Goal: Task Accomplishment & Management: Manage account settings

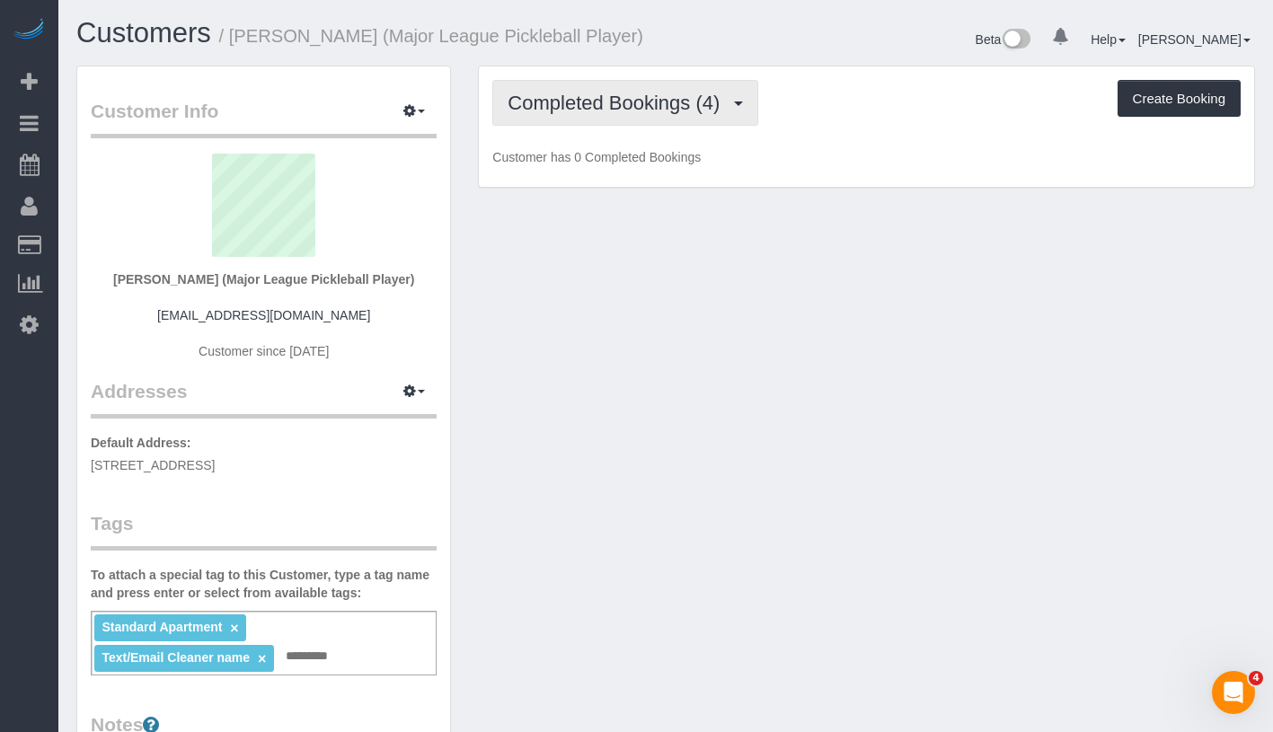
click at [548, 89] on button "Completed Bookings (4)" at bounding box center [625, 103] width 266 height 46
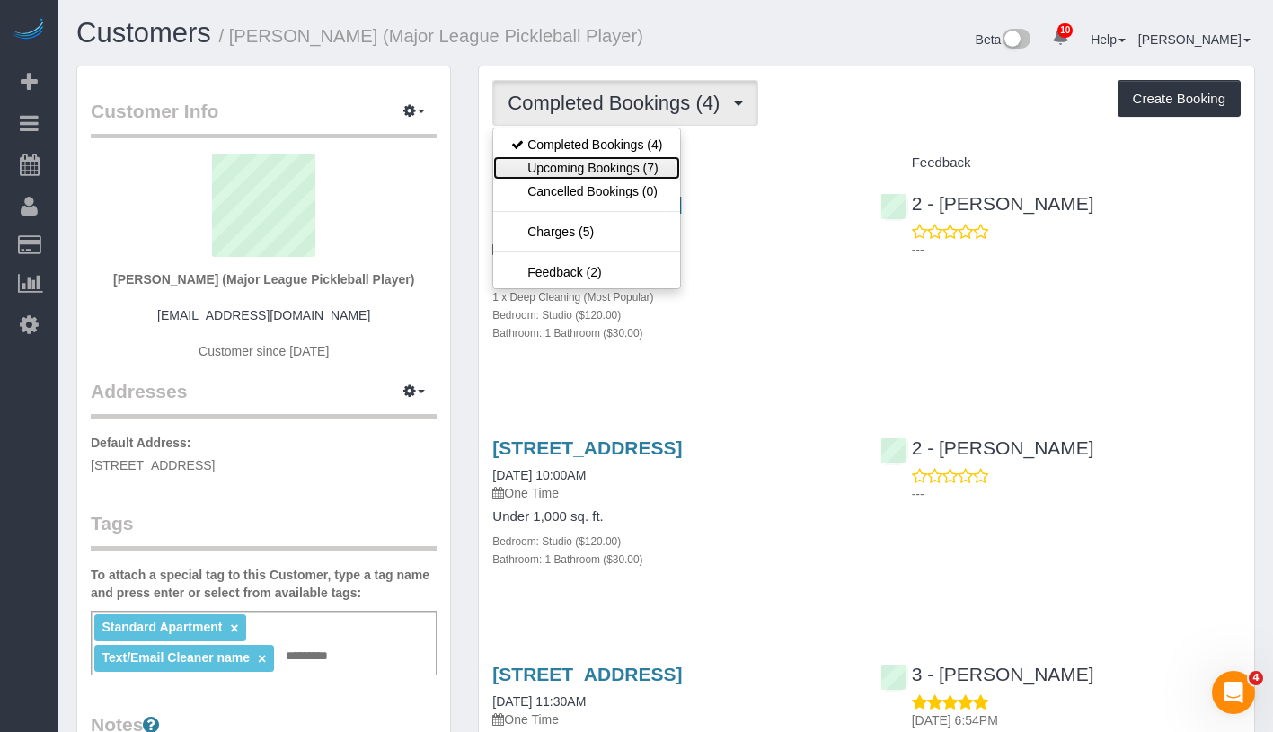
click at [589, 174] on link "Upcoming Bookings (7)" at bounding box center [586, 167] width 187 height 23
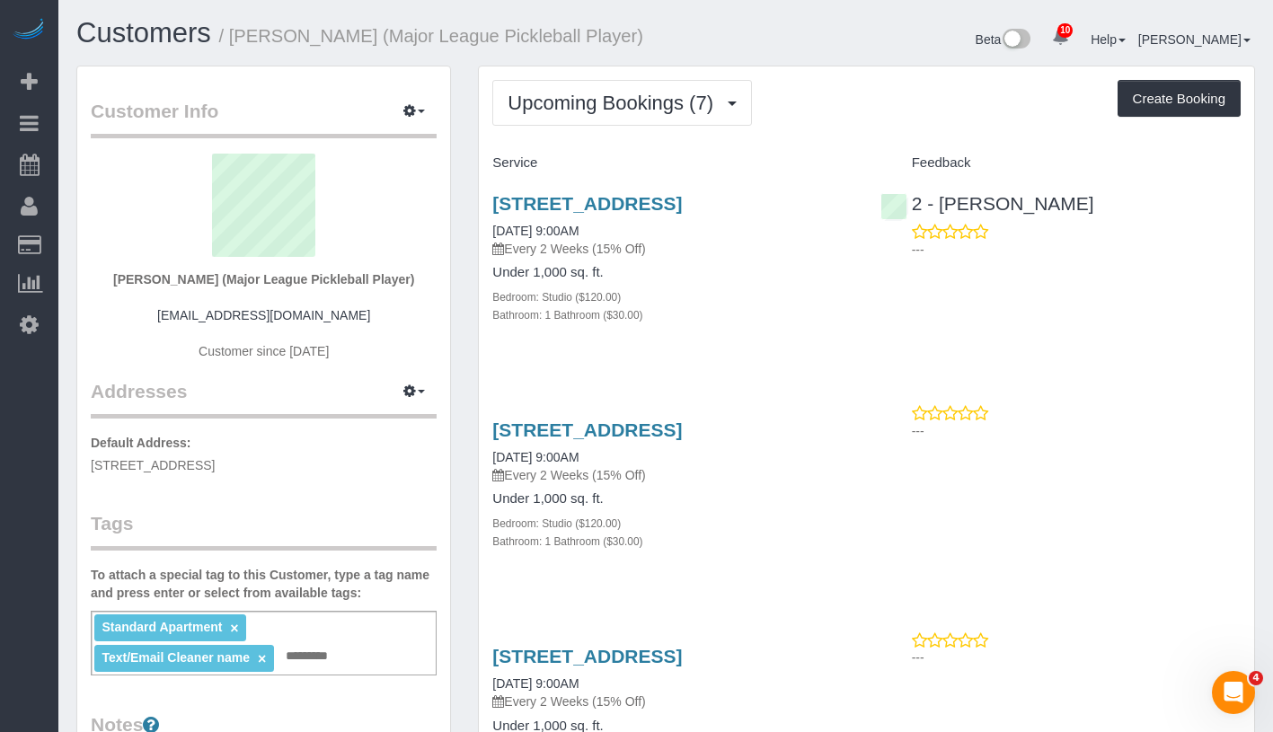
click at [525, 240] on div "18 6th Ave, Apt. 408, Brooklyn, NY 11217 09/03/2025 9:00AM Every 2 Weeks (15% O…" at bounding box center [672, 225] width 360 height 65
click at [579, 238] on link "09/03/2025 9:00AM" at bounding box center [535, 231] width 86 height 14
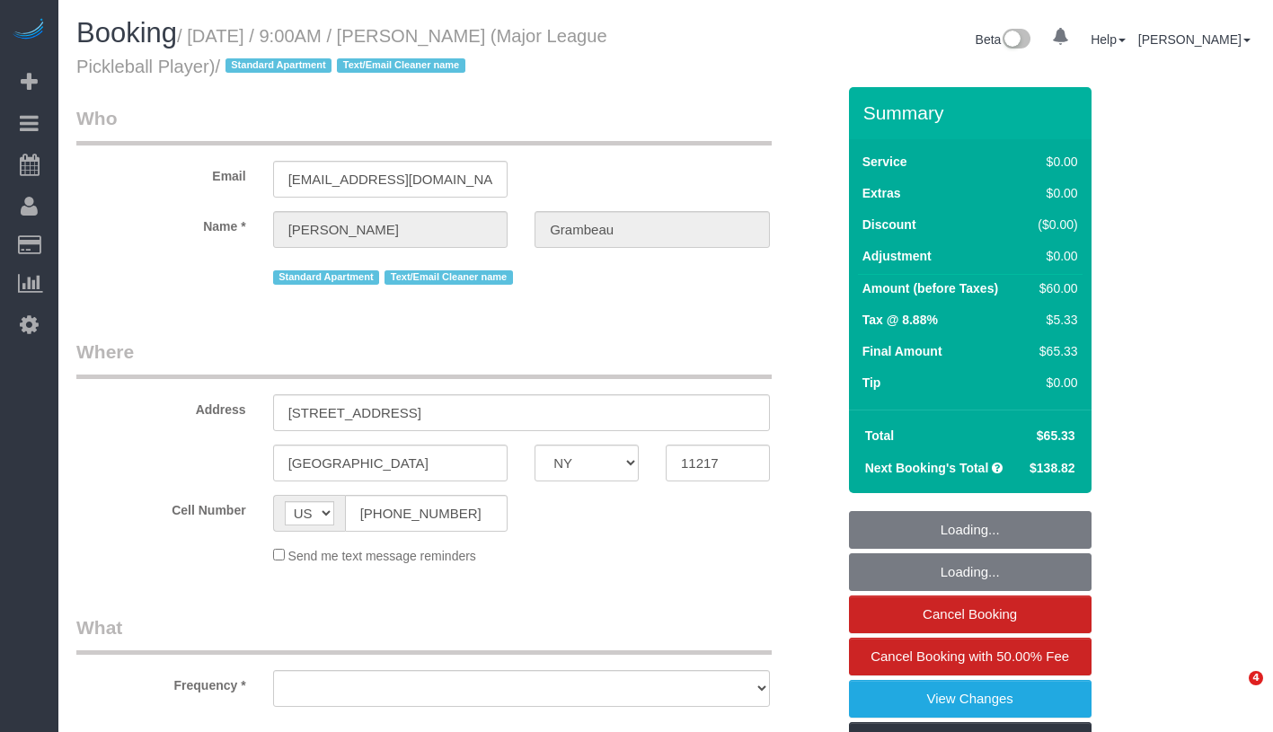
select select "NY"
select select "object:721"
select select "number:57"
select select "number:75"
select select "number:15"
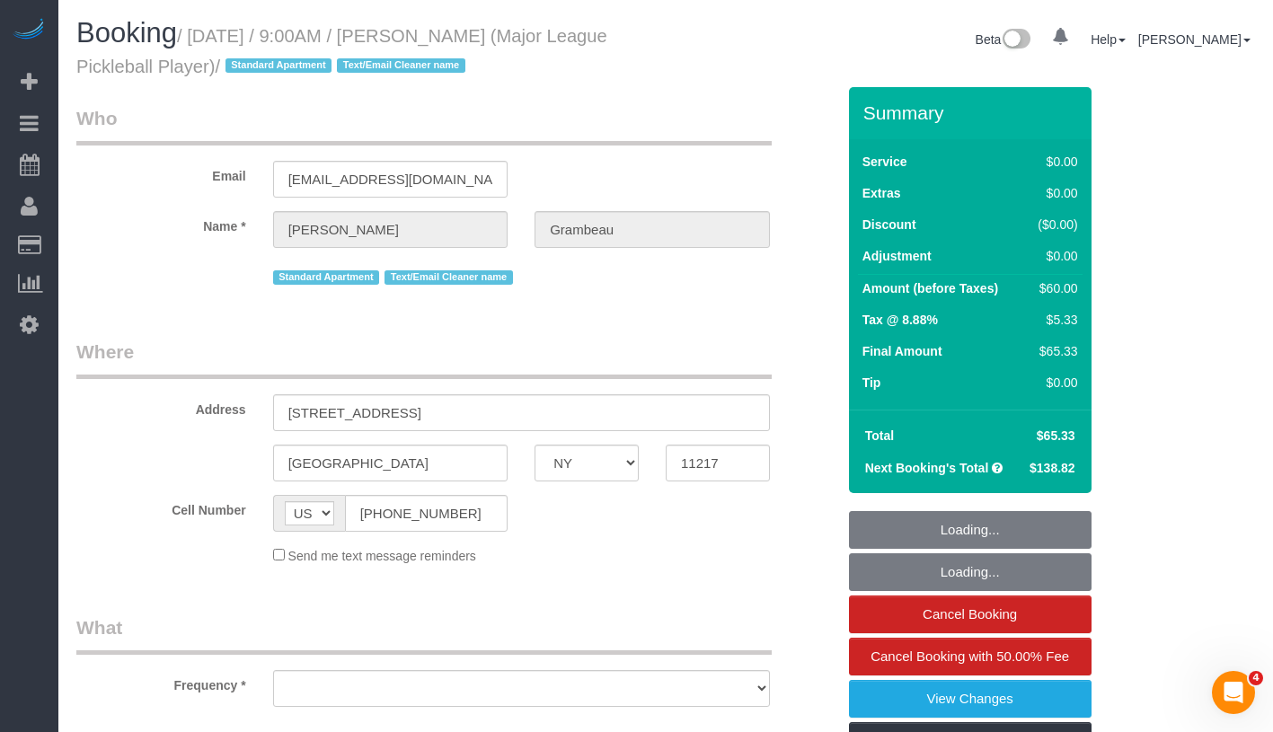
select select "number:6"
select select "string:stripe-pm_1Ooqd44VGloSiKo7MRmvAzQ5"
select select "spot1"
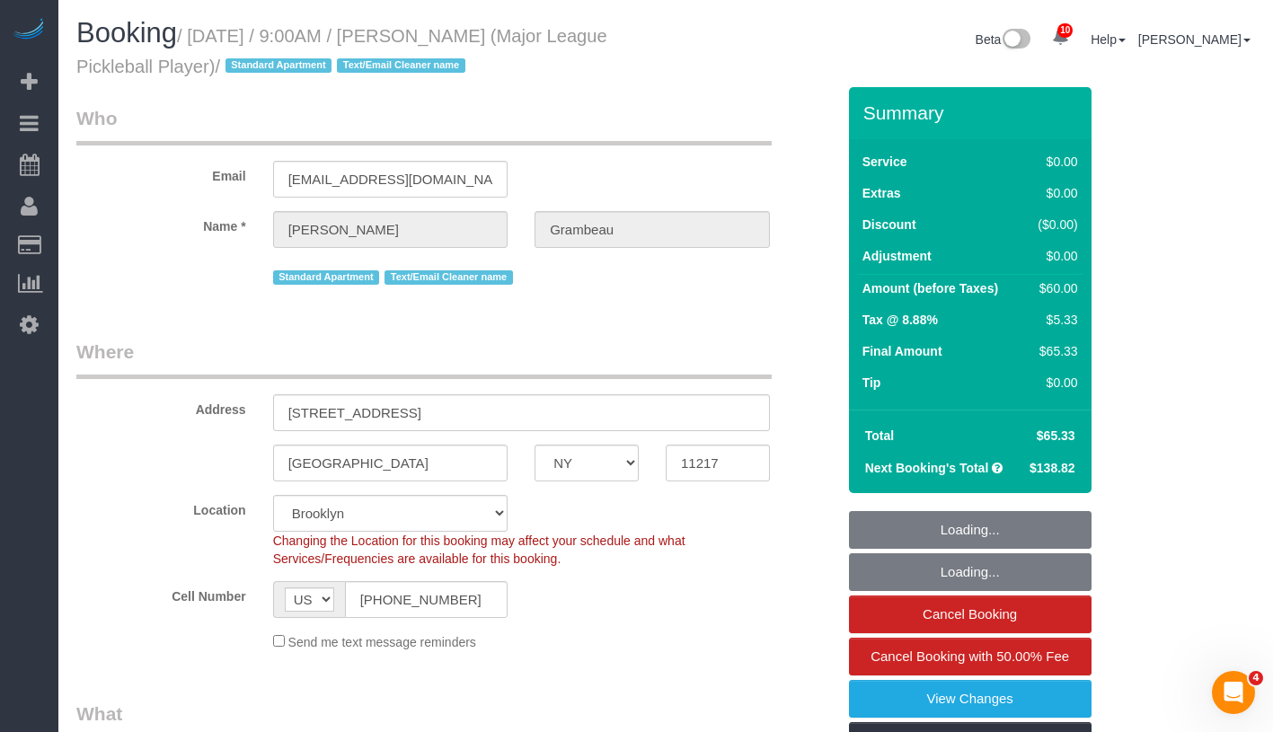
select select "object:1346"
select select "spot39"
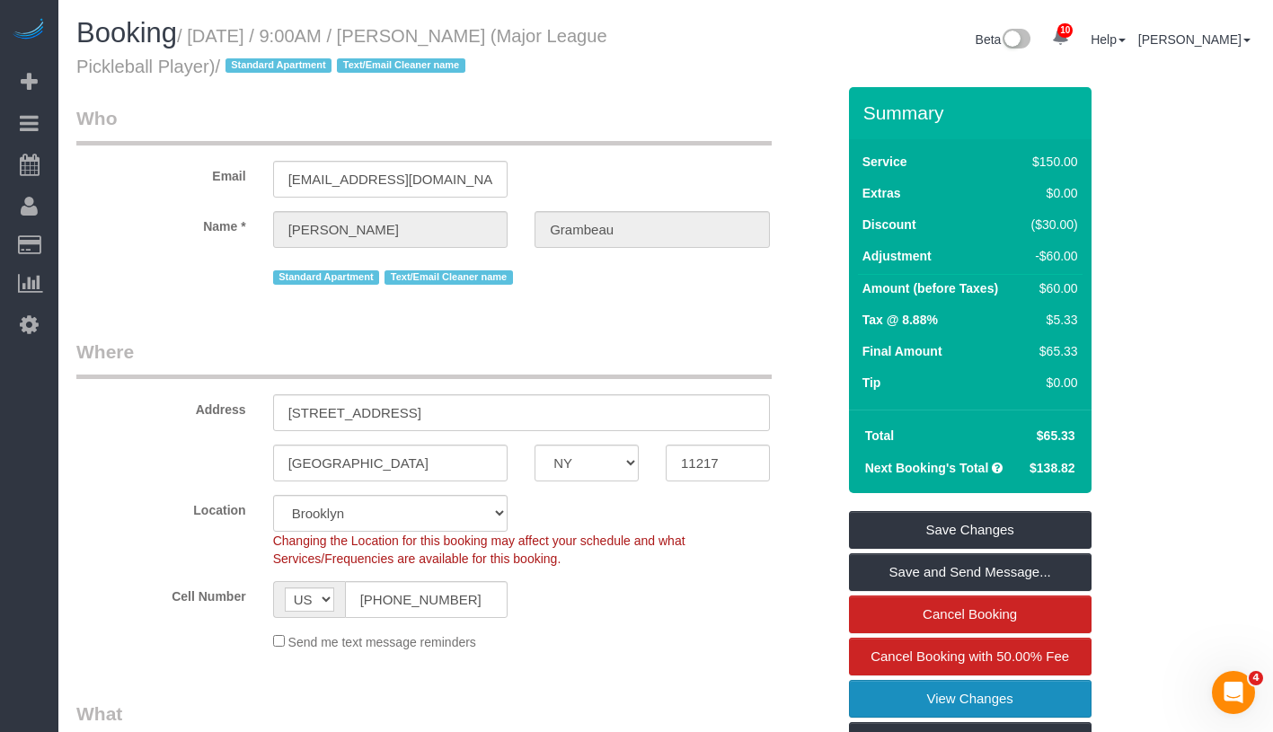
click at [1074, 701] on link "View Changes" at bounding box center [970, 699] width 243 height 38
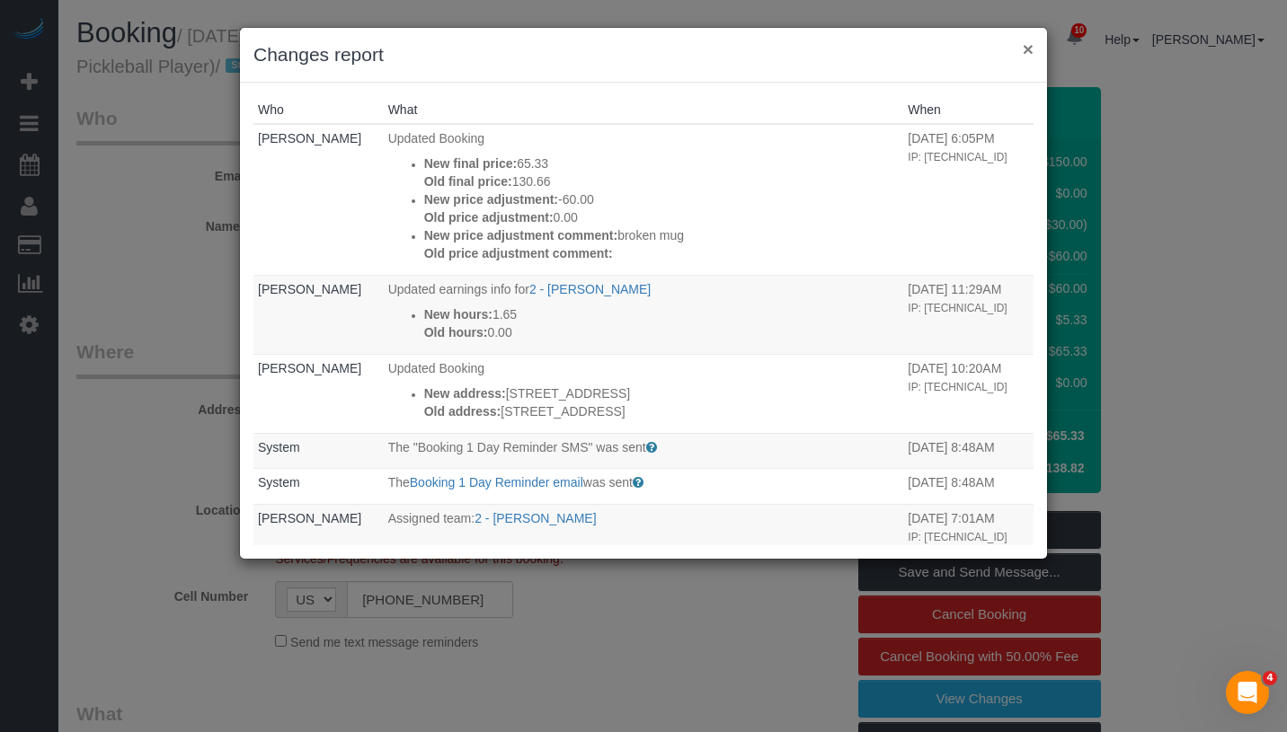
click at [1028, 53] on button "×" at bounding box center [1028, 49] width 11 height 19
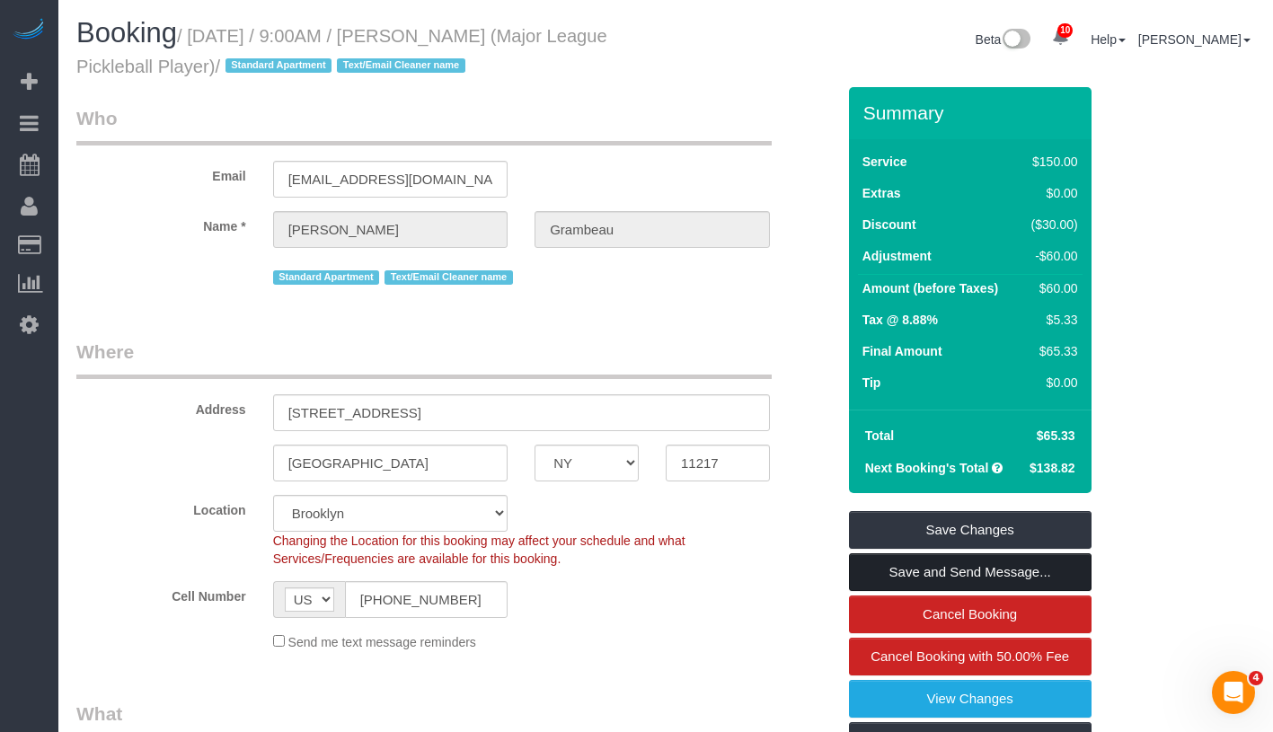
click at [1069, 567] on link "Save and Send Message..." at bounding box center [970, 573] width 243 height 38
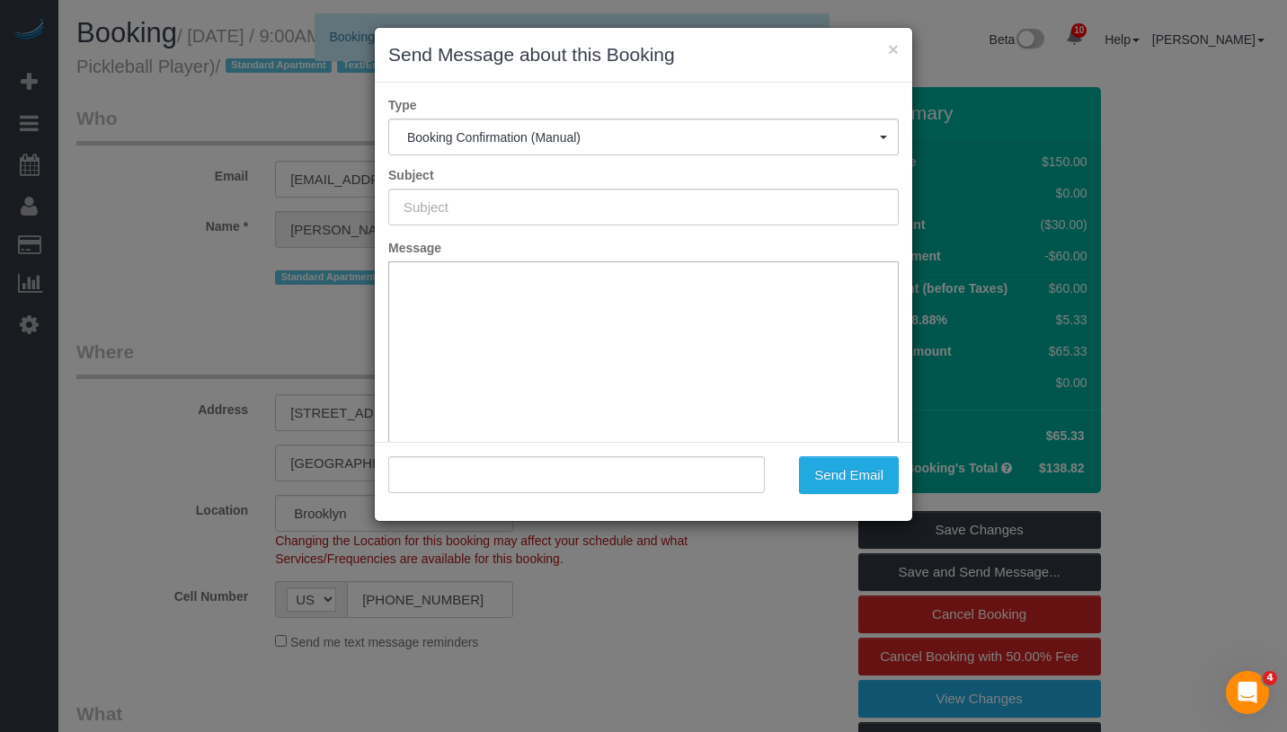
type input "Cleaning Confirmed for 09/03/2025 at 9:00am"
type input ""Kelsey Grambeau" <kgrambeau@gmail.com>"
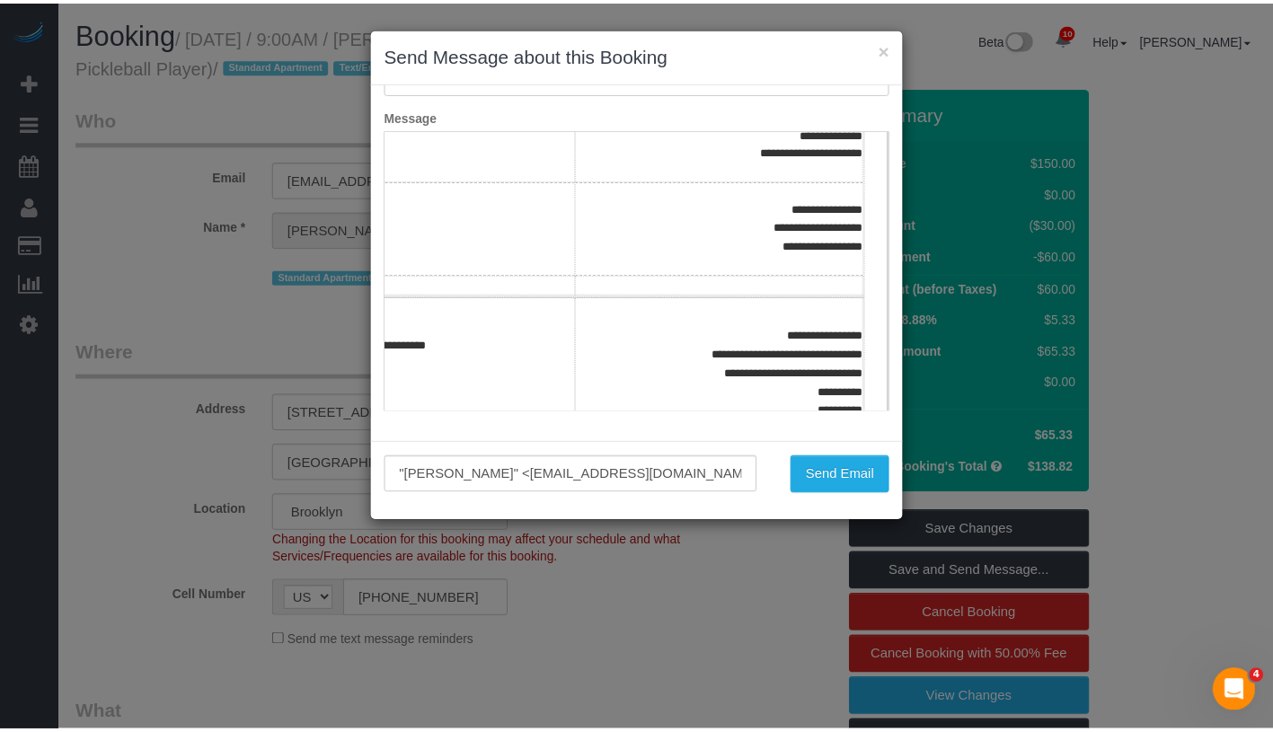
scroll to position [293, 169]
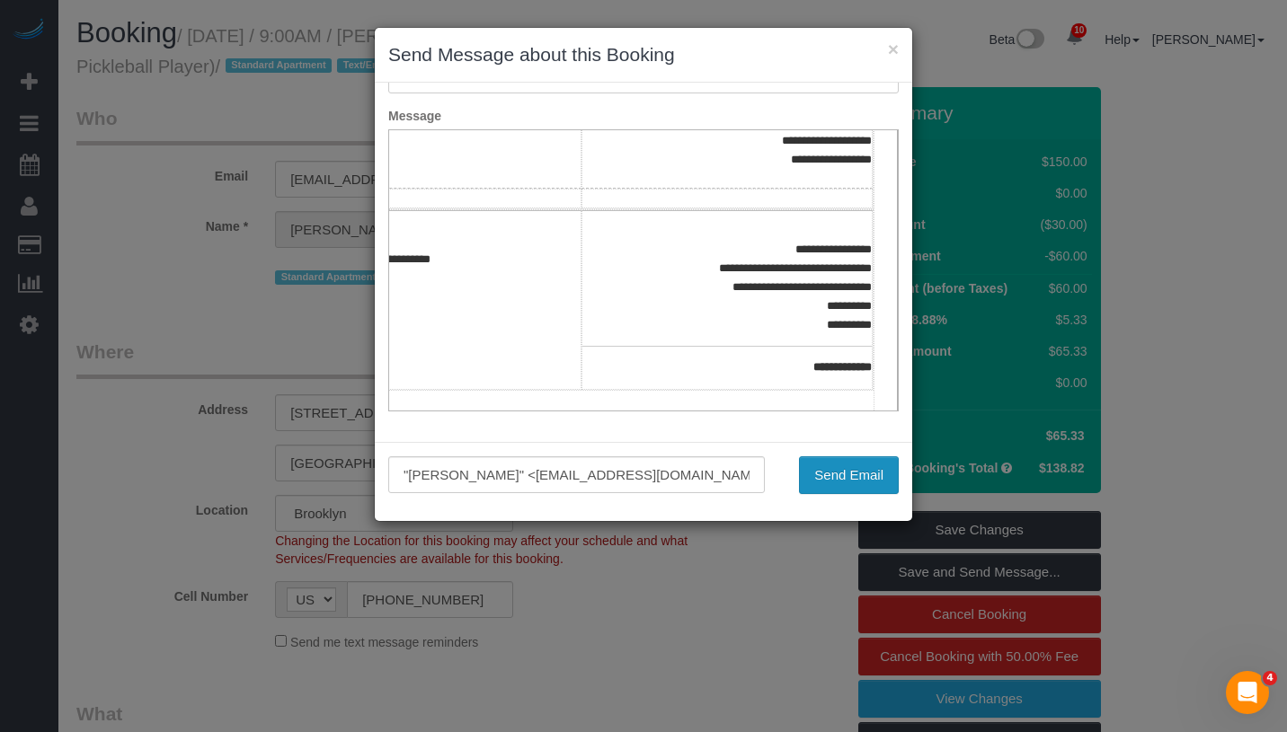
click at [873, 475] on button "Send Email" at bounding box center [849, 475] width 100 height 38
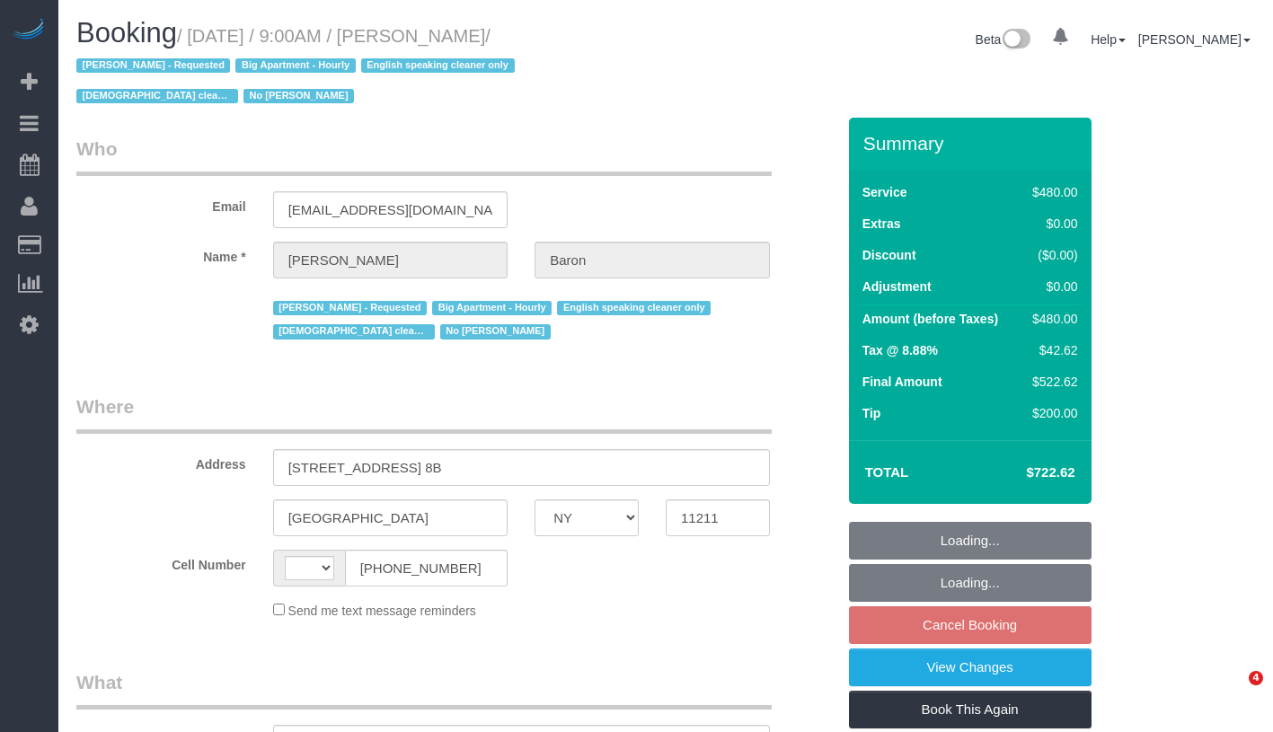
select select "NY"
select select "number:89"
select select "number:90"
select select "number:15"
select select "number:5"
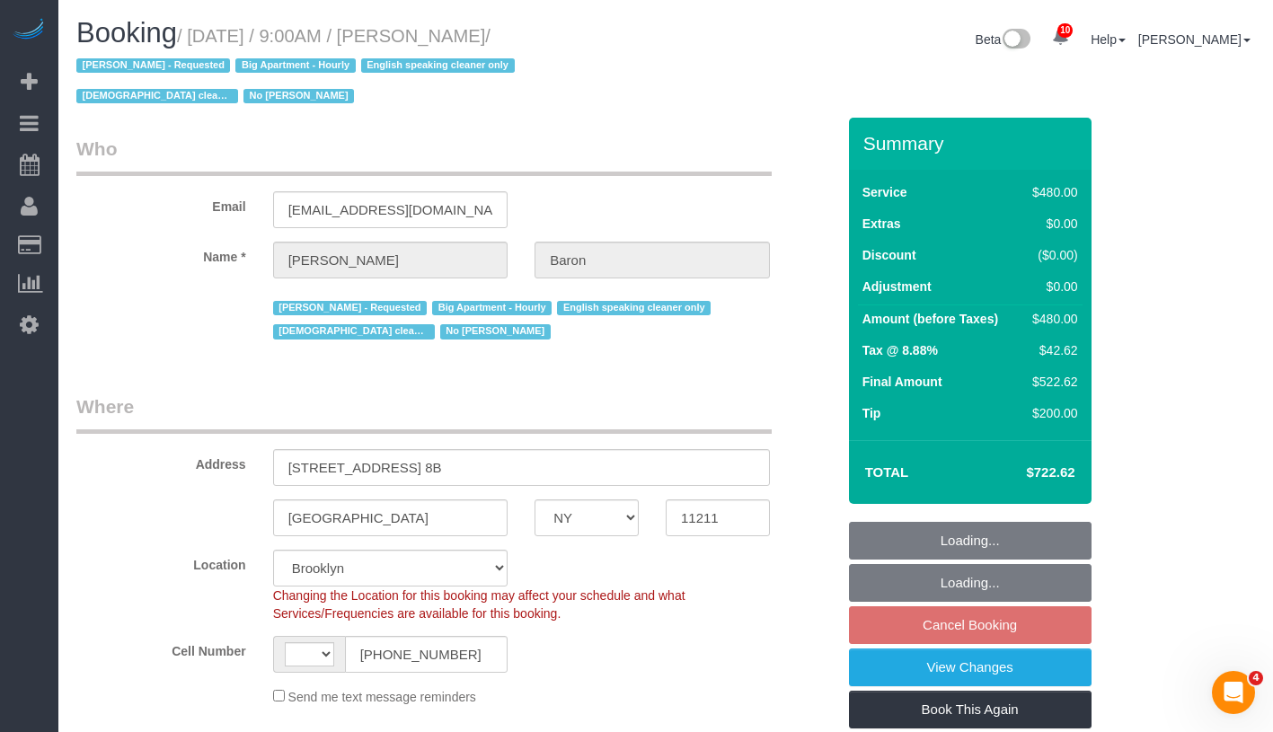
select select "string:[GEOGRAPHIC_DATA]"
select select "object:873"
select select "string:stripe-pm_1ObBJy4VGloSiKo7zzcBv4sT"
select select "spot2"
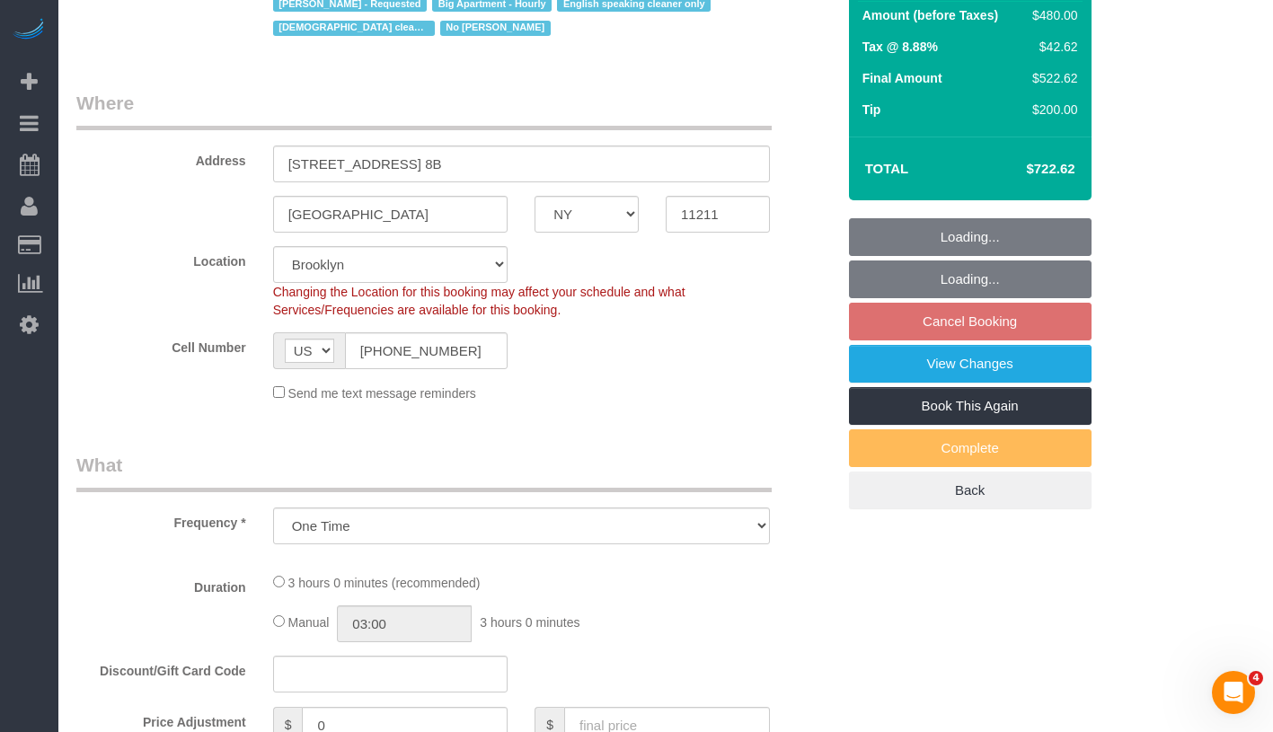
select select "2"
select select "180"
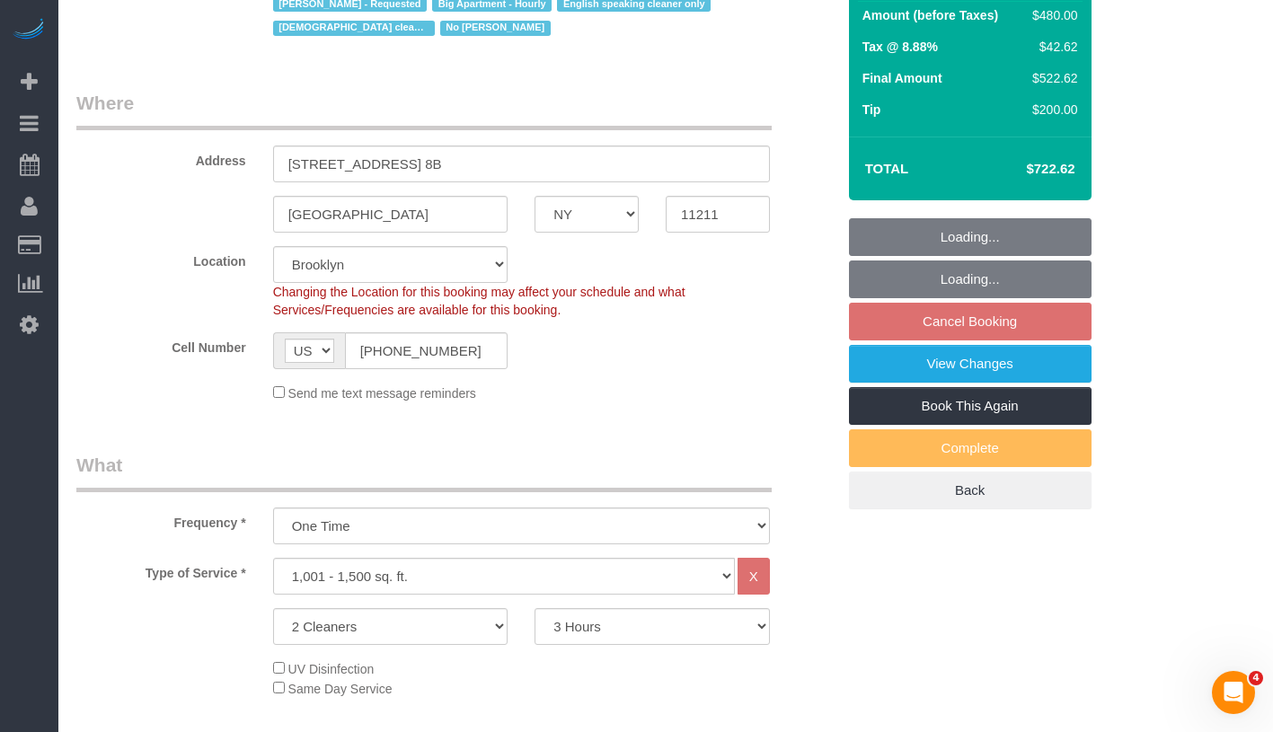
select select "object:1326"
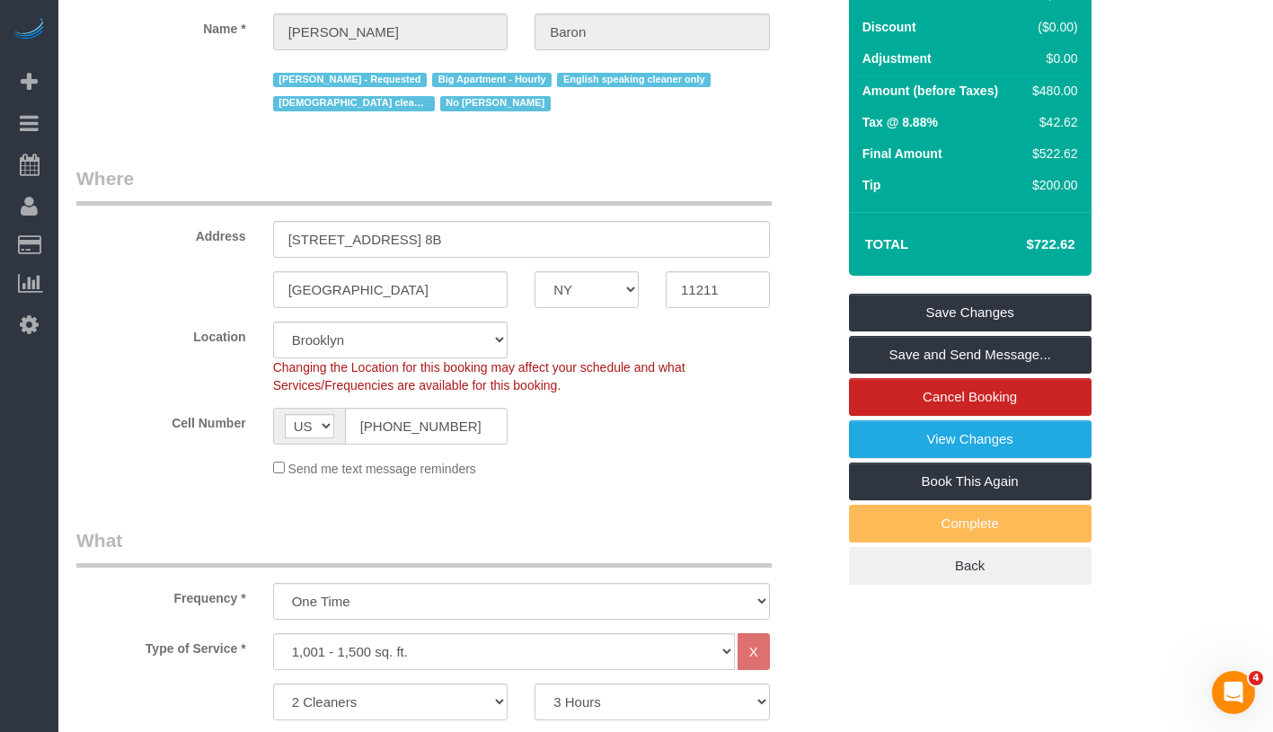
scroll to position [143, 0]
